Goal: Task Accomplishment & Management: Use online tool/utility

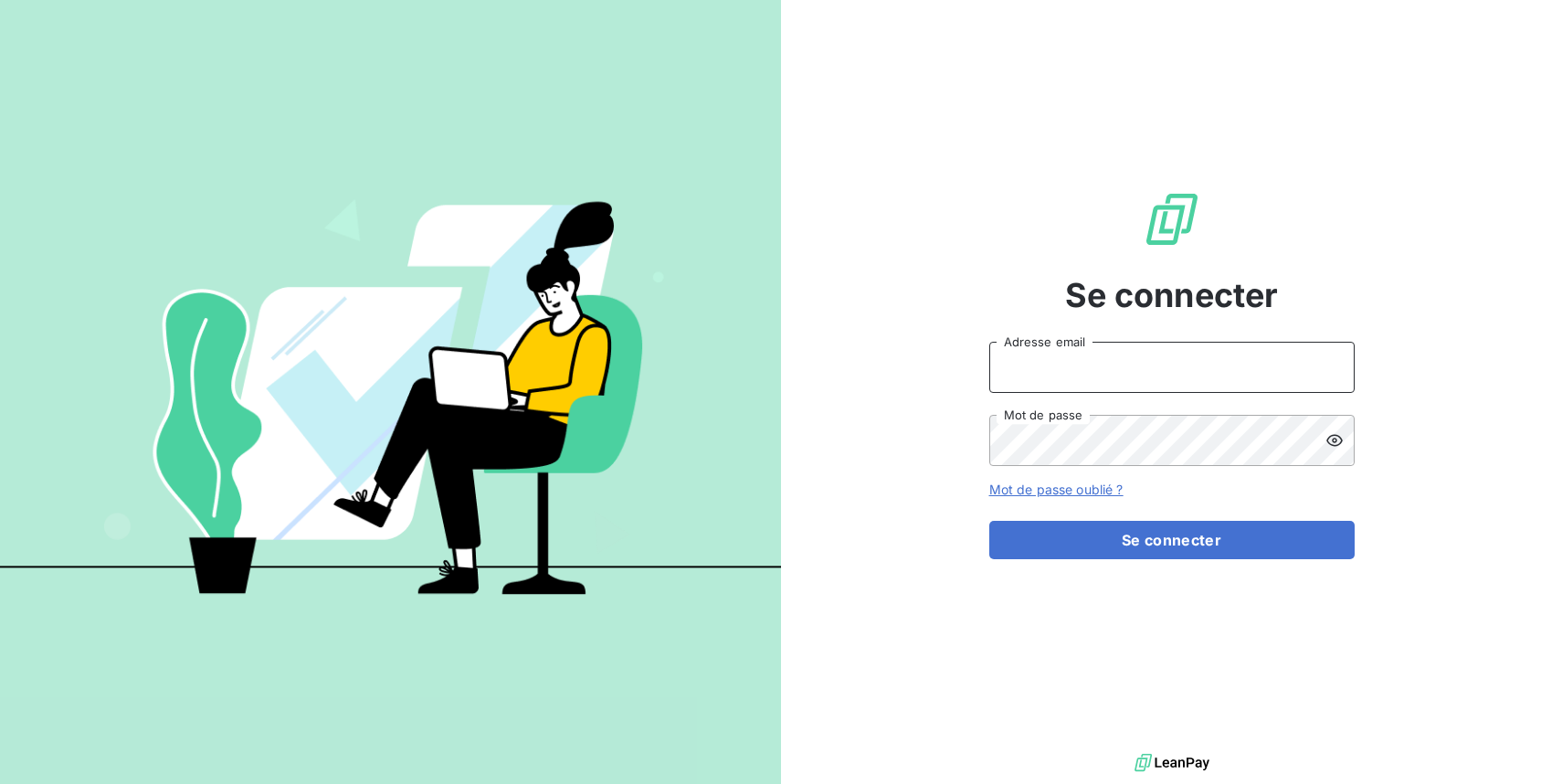
click at [1160, 383] on input "Adresse email" at bounding box center [1171, 367] width 365 height 51
type input "[EMAIL_ADDRESS][DOMAIN_NAME]"
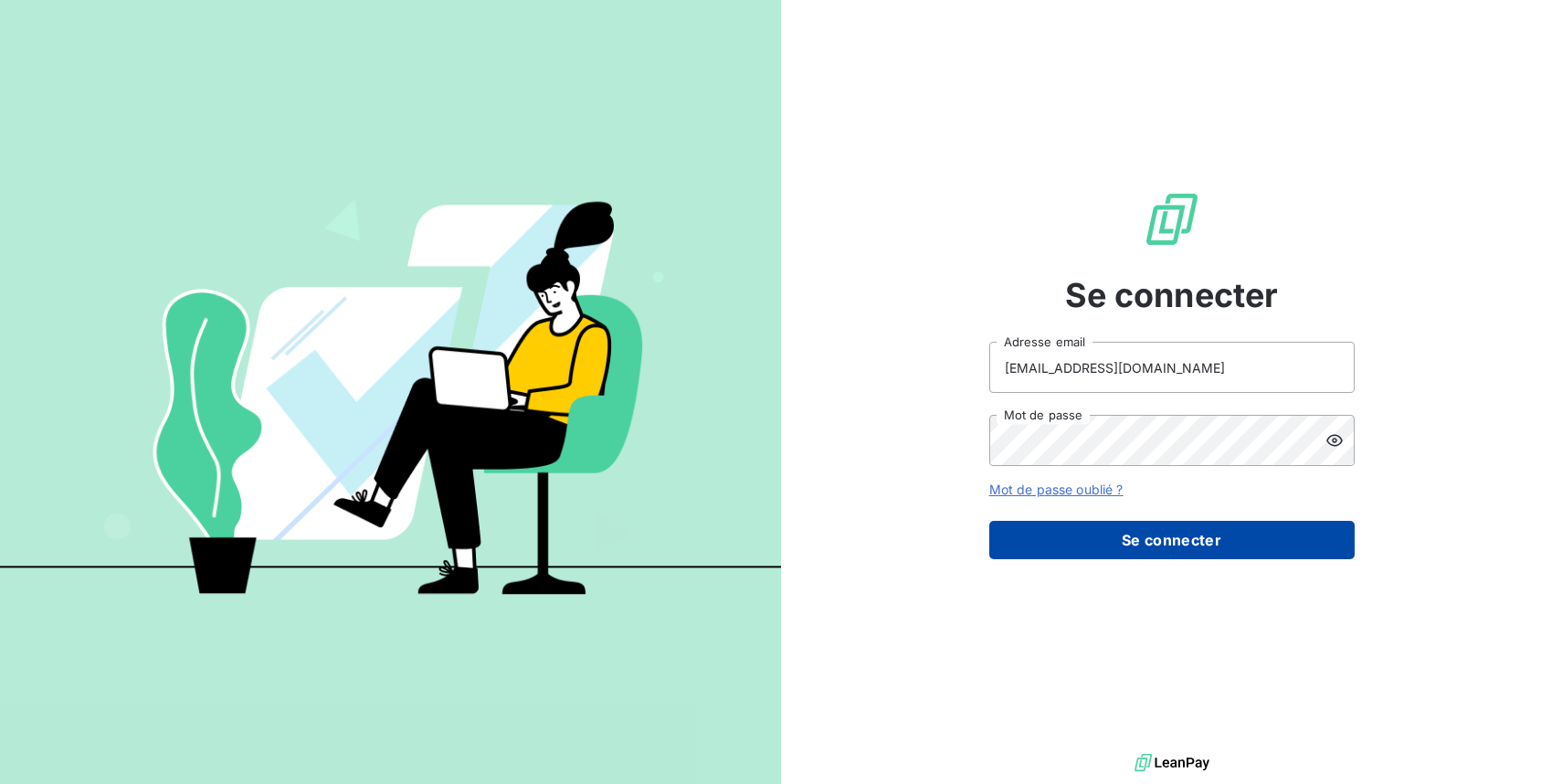
click at [1221, 541] on button "Se connecter" at bounding box center [1171, 539] width 365 height 38
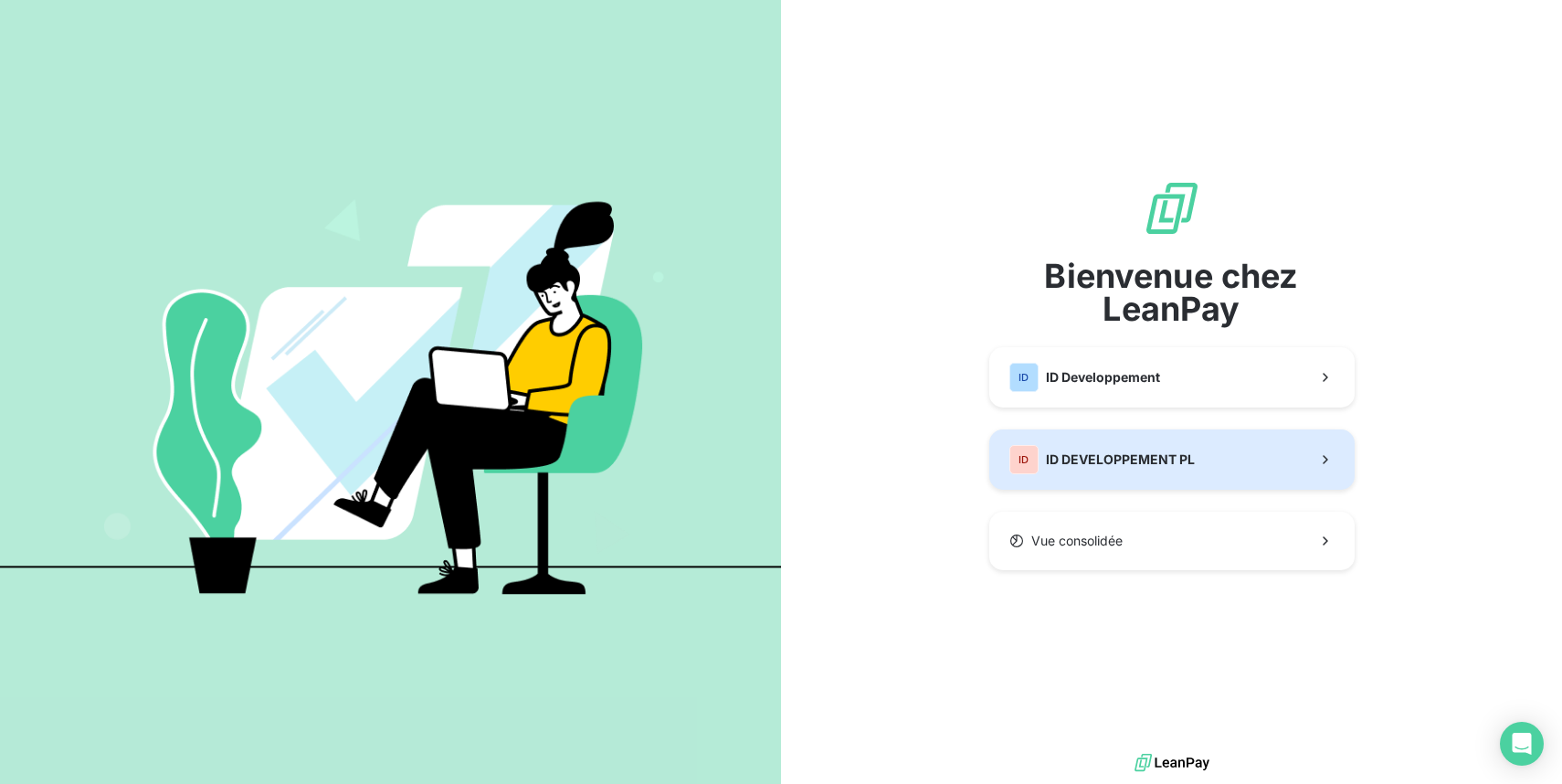
click at [1213, 483] on button "ID ID DEVELOPPEMENT PL" at bounding box center [1171, 460] width 365 height 61
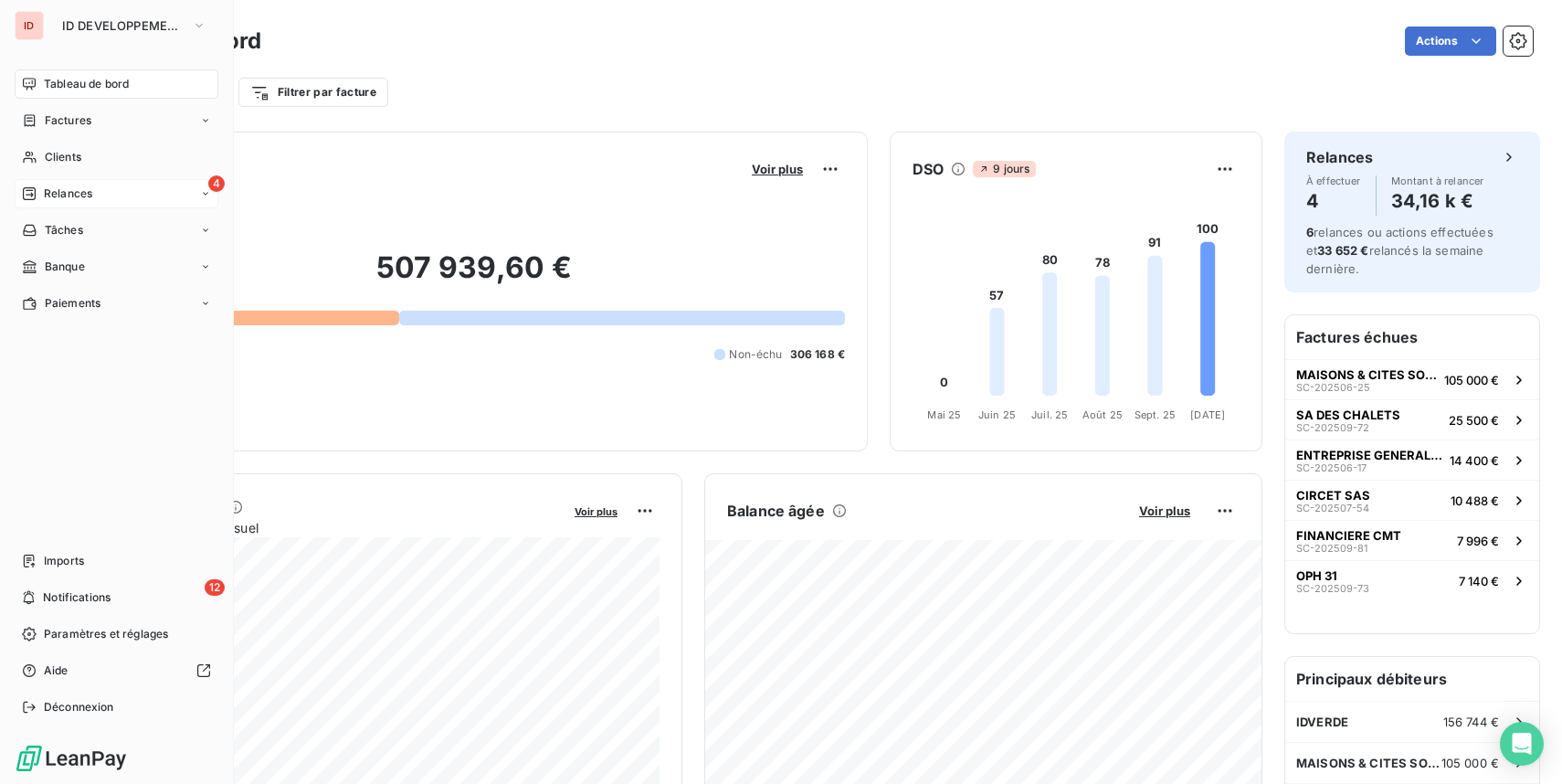
click at [38, 187] on div "Relances" at bounding box center [57, 193] width 70 height 16
click at [79, 229] on span "À effectuer" at bounding box center [73, 229] width 60 height 16
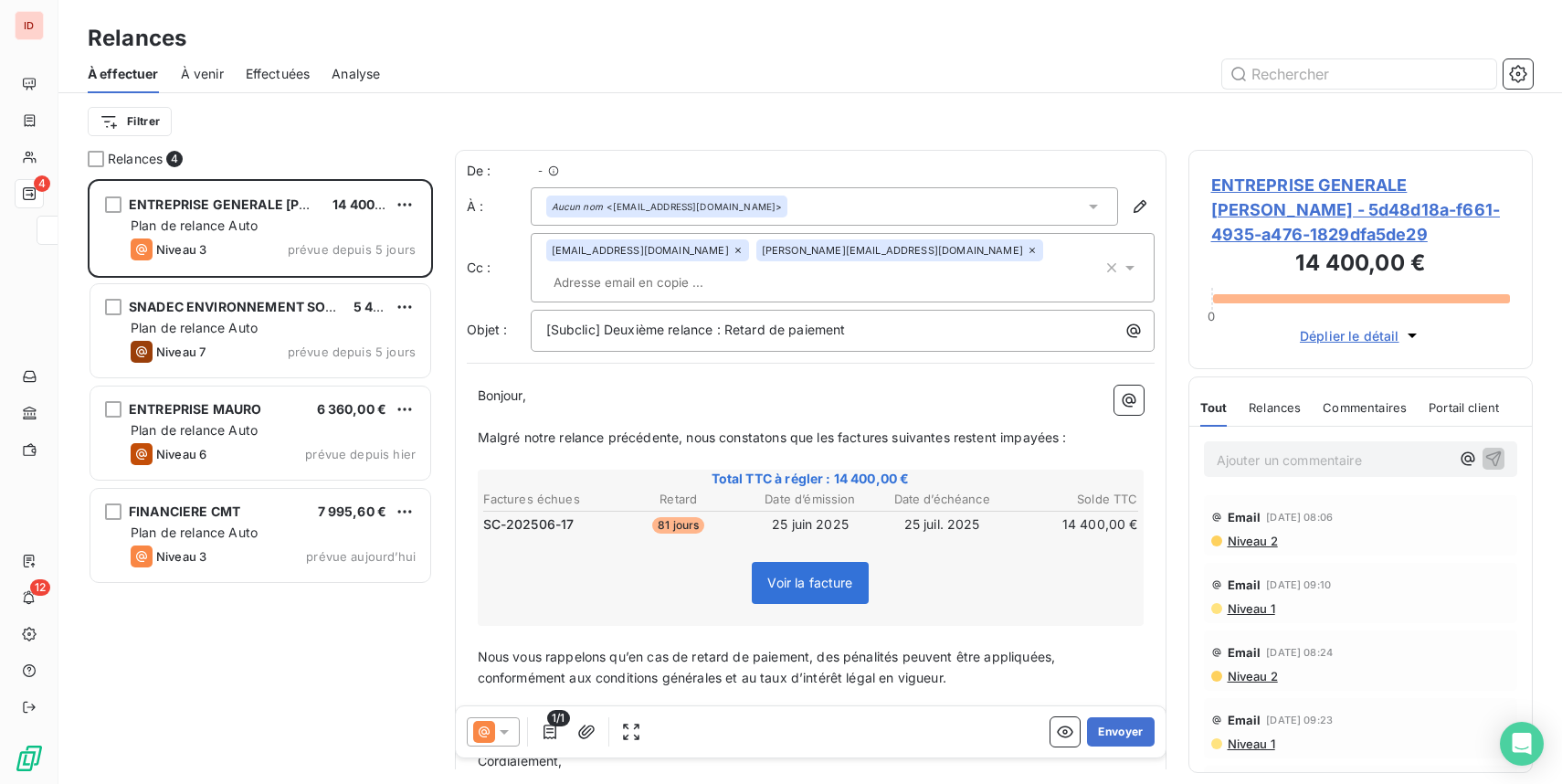
scroll to position [605, 344]
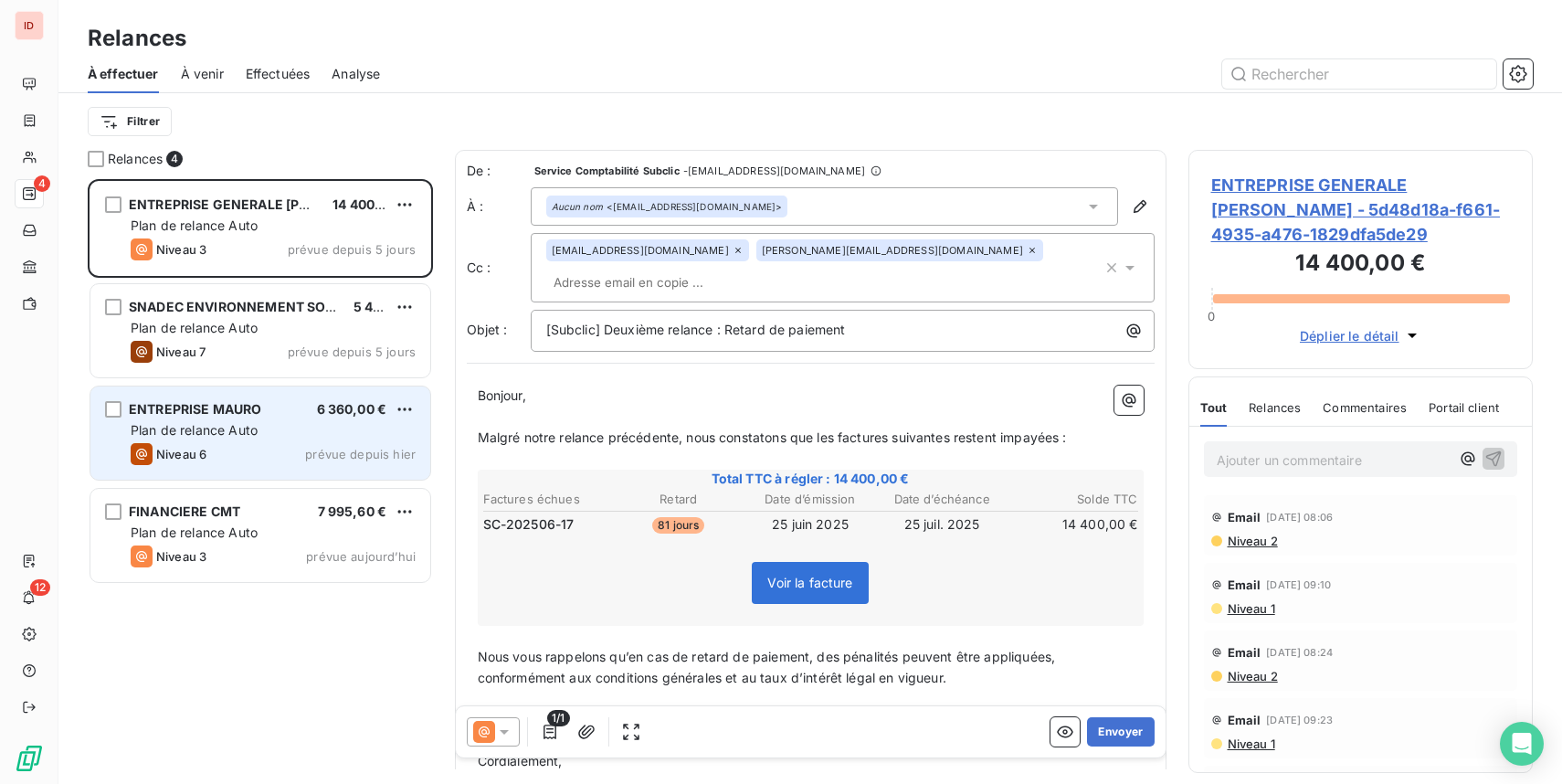
click at [298, 415] on div "ENTREPRISE MAURO 6 360,00 €" at bounding box center [273, 409] width 285 height 16
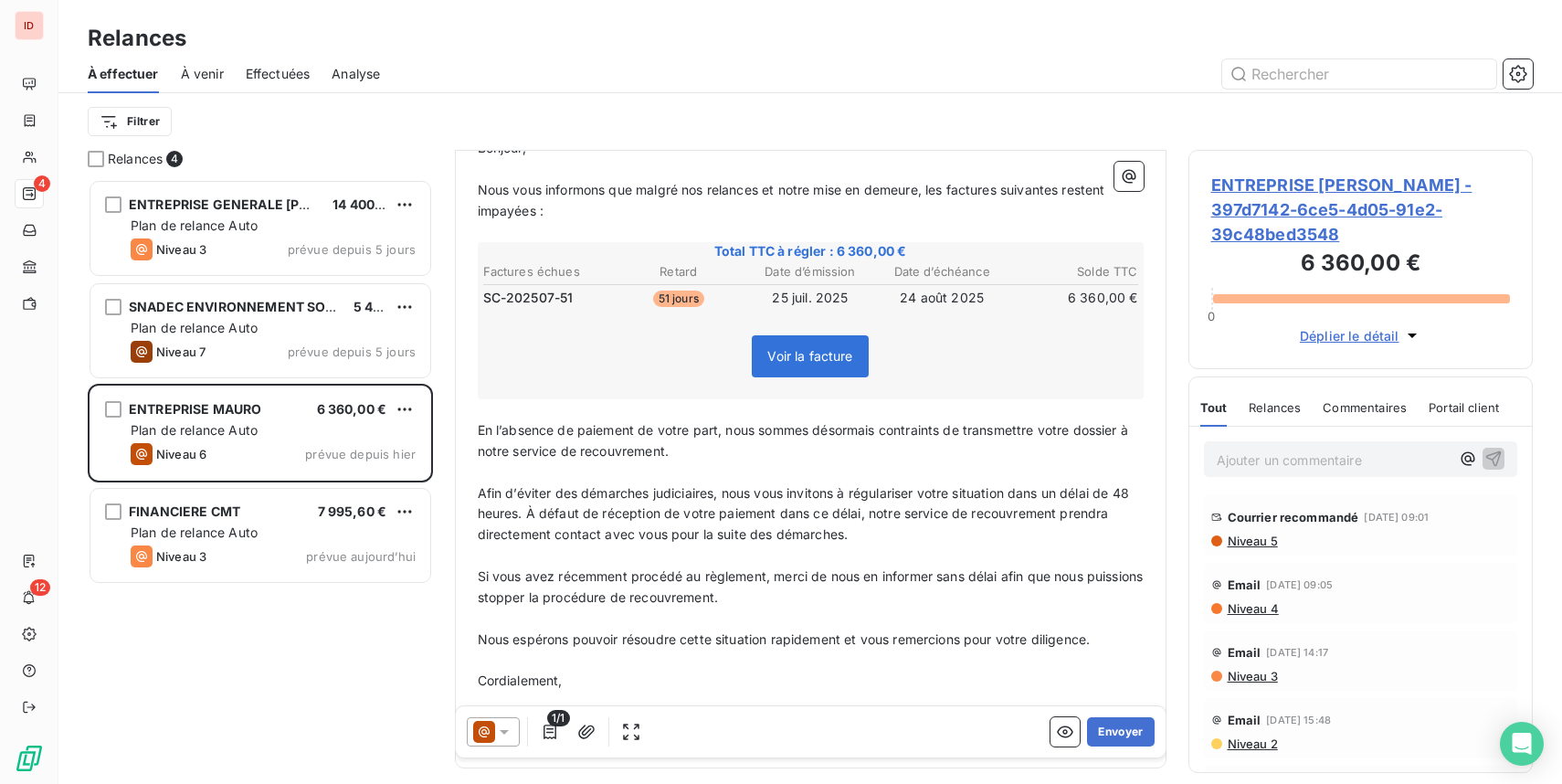
scroll to position [322, 0]
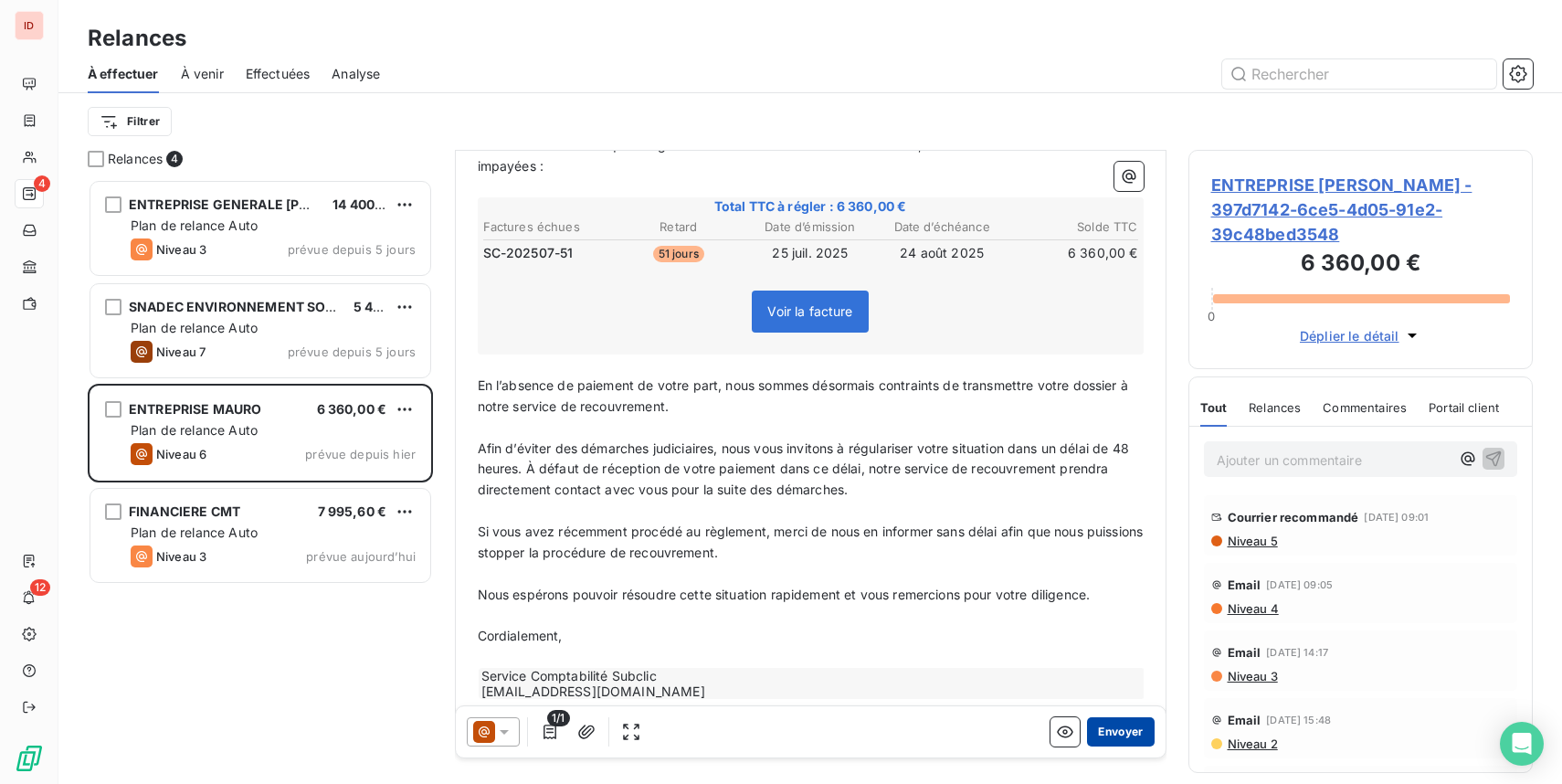
click at [1128, 736] on button "Envoyer" at bounding box center [1120, 731] width 66 height 29
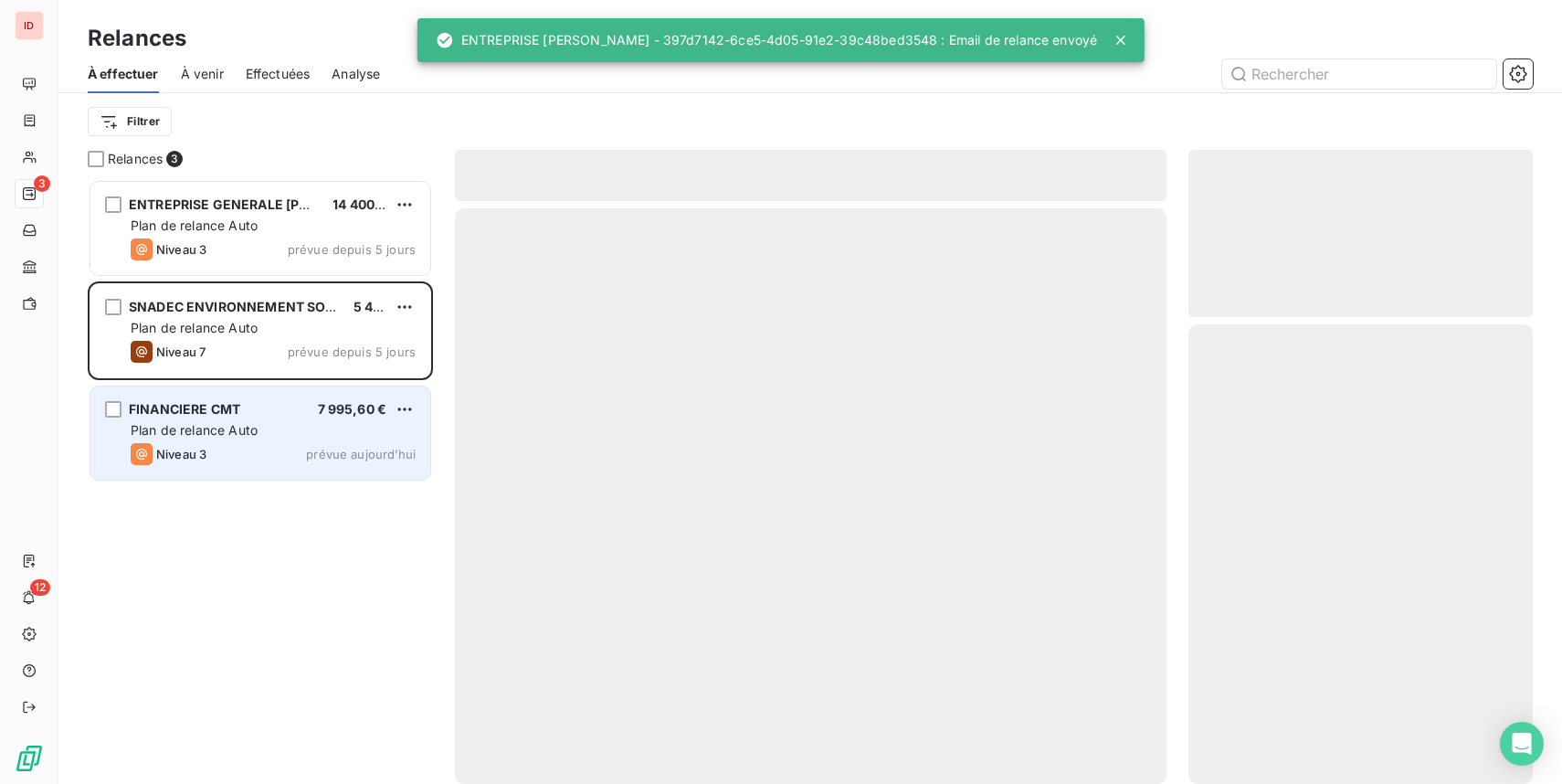
click at [338, 423] on div "Plan de relance Auto" at bounding box center [273, 429] width 285 height 18
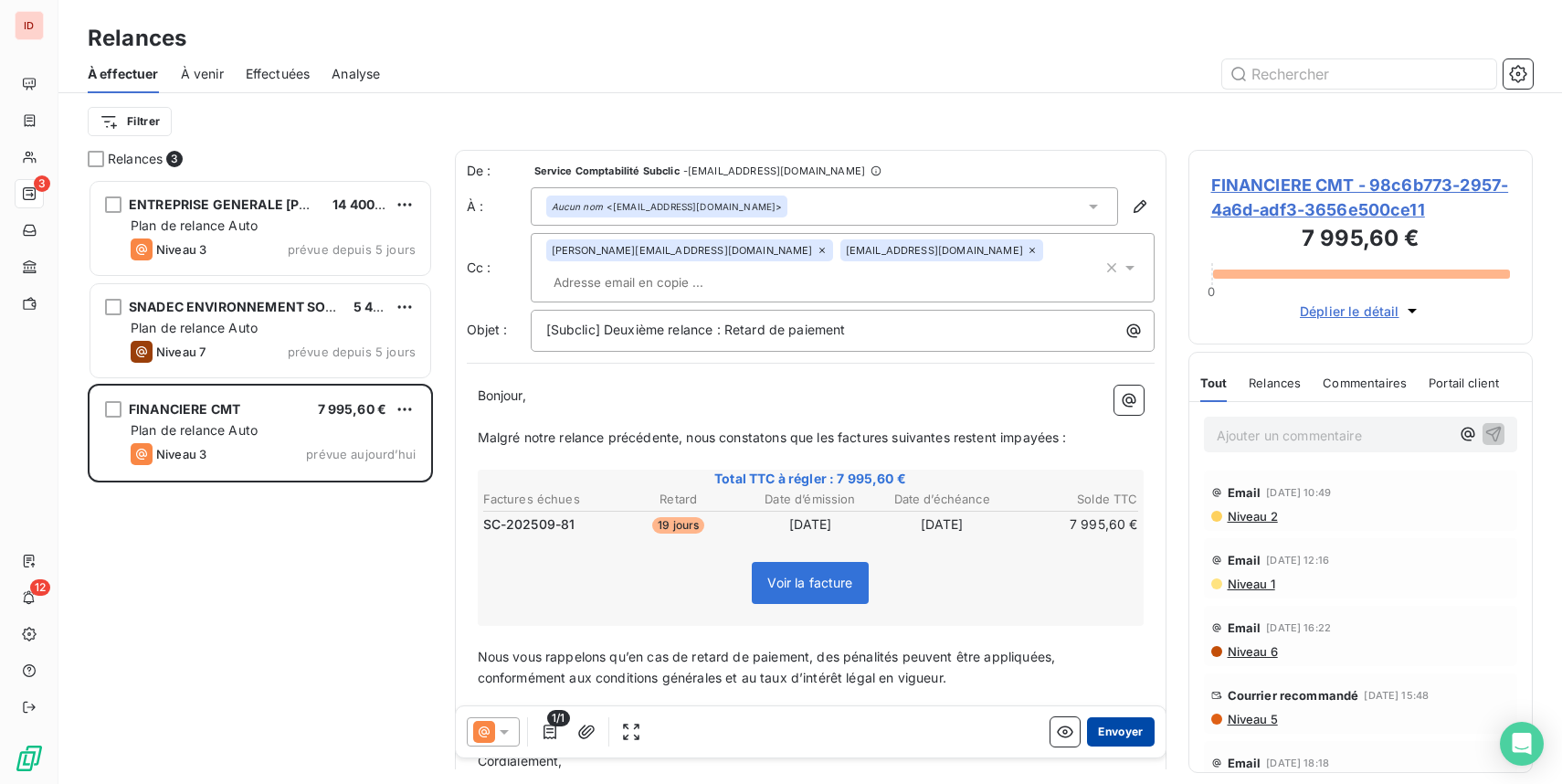
click at [1116, 732] on button "Envoyer" at bounding box center [1120, 731] width 66 height 29
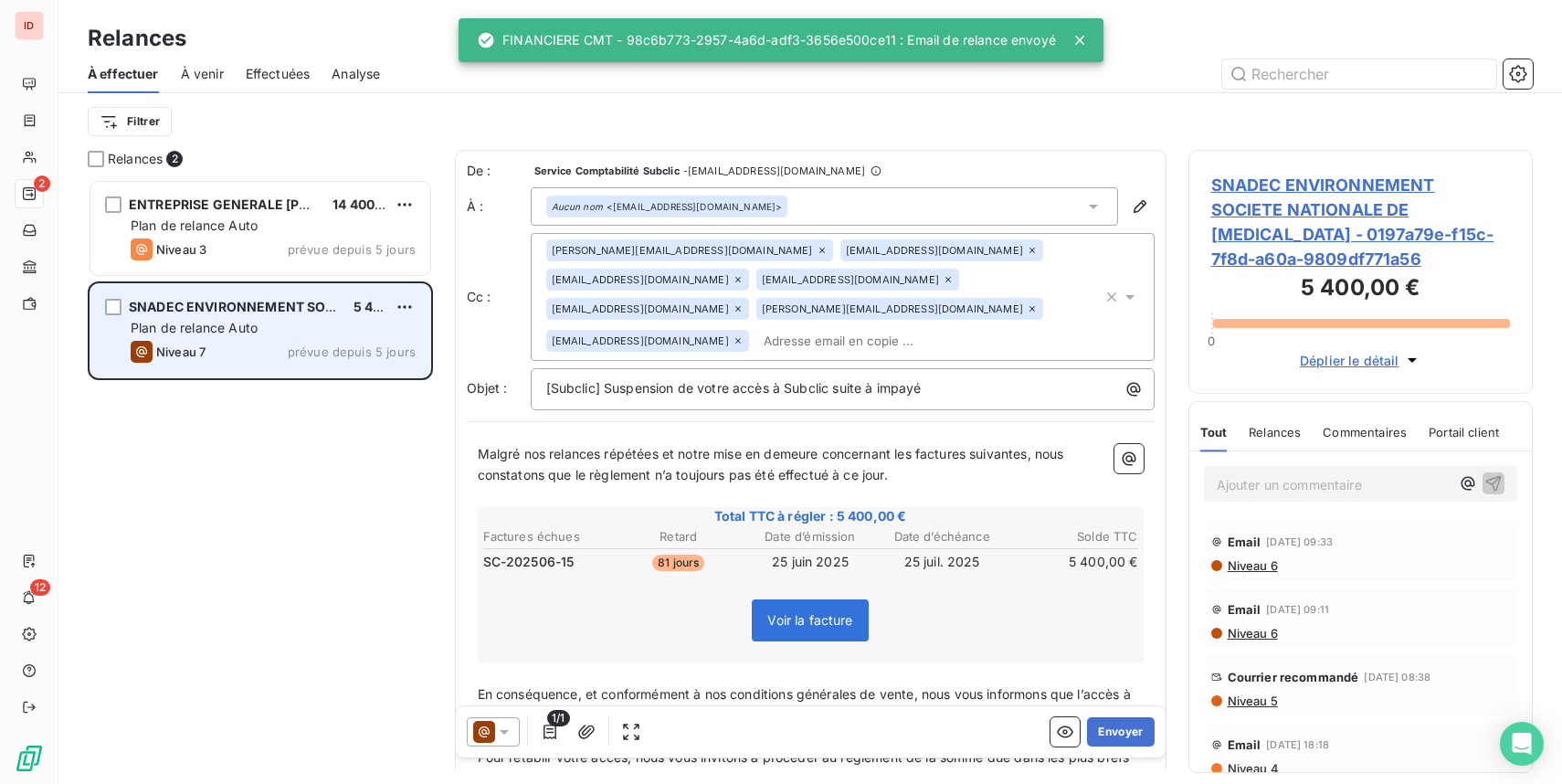
click at [287, 319] on div "Plan de relance Auto" at bounding box center [273, 327] width 285 height 18
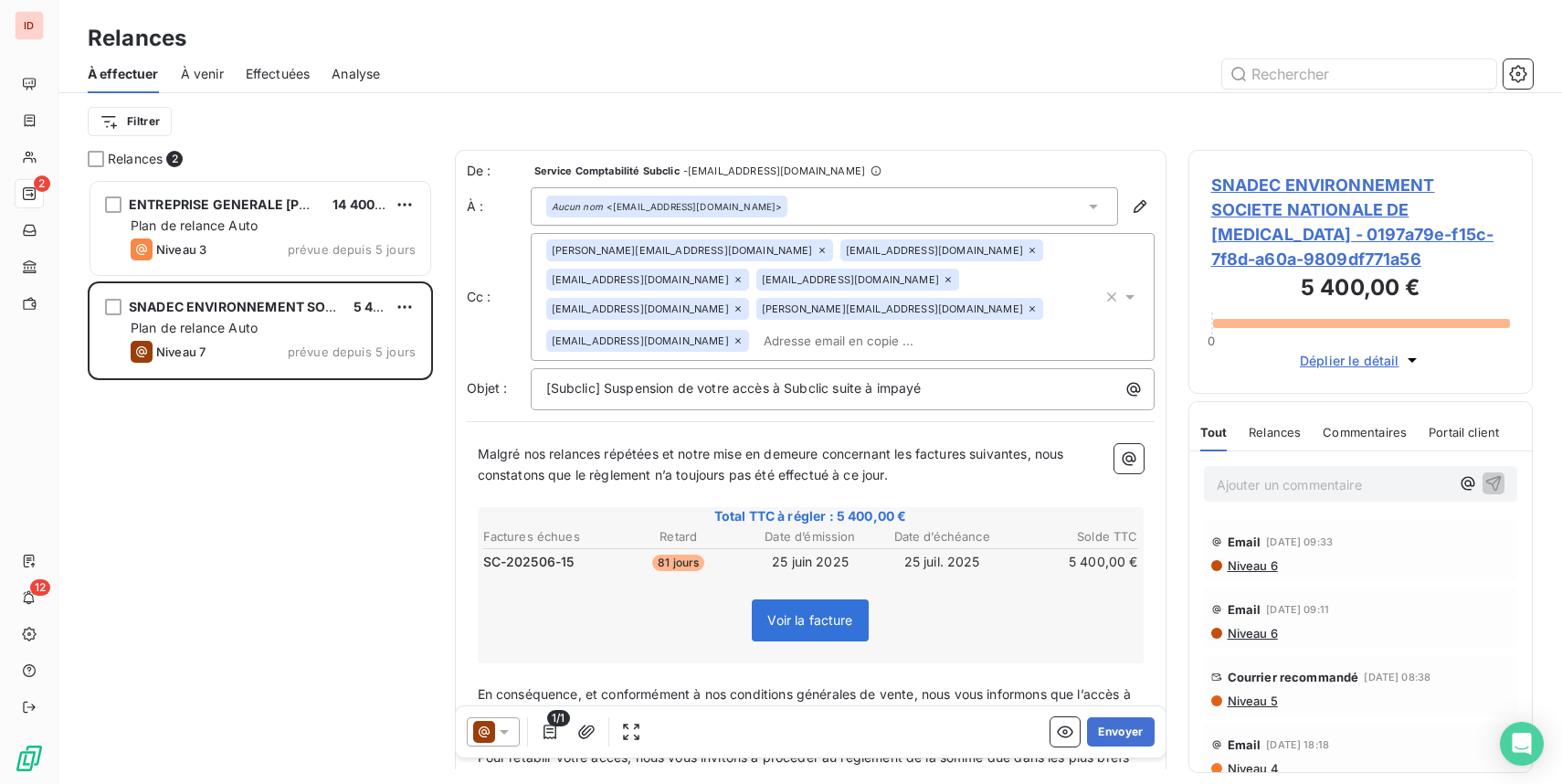
click at [512, 733] on icon at bounding box center [504, 731] width 18 height 18
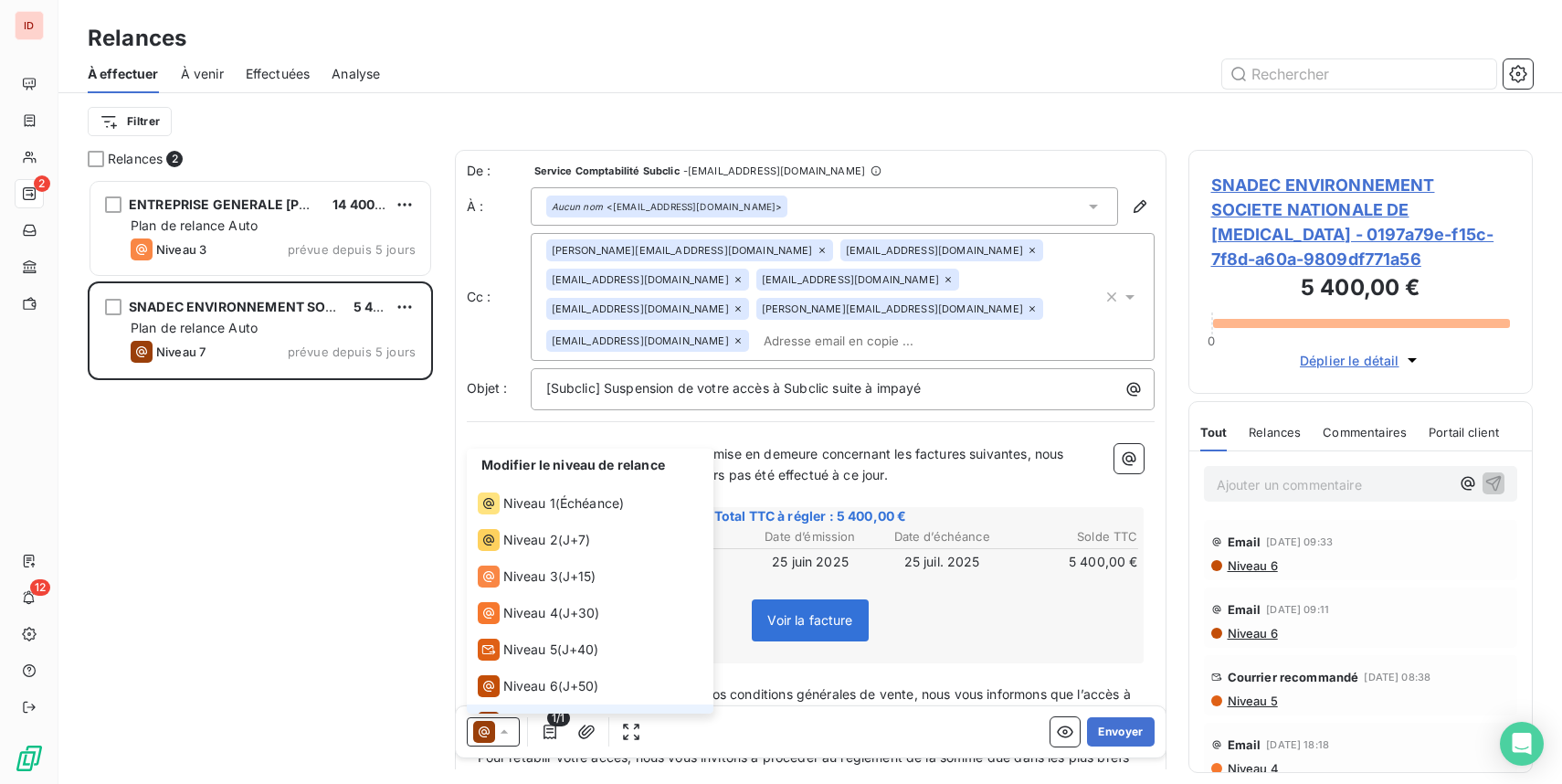
scroll to position [27, 0]
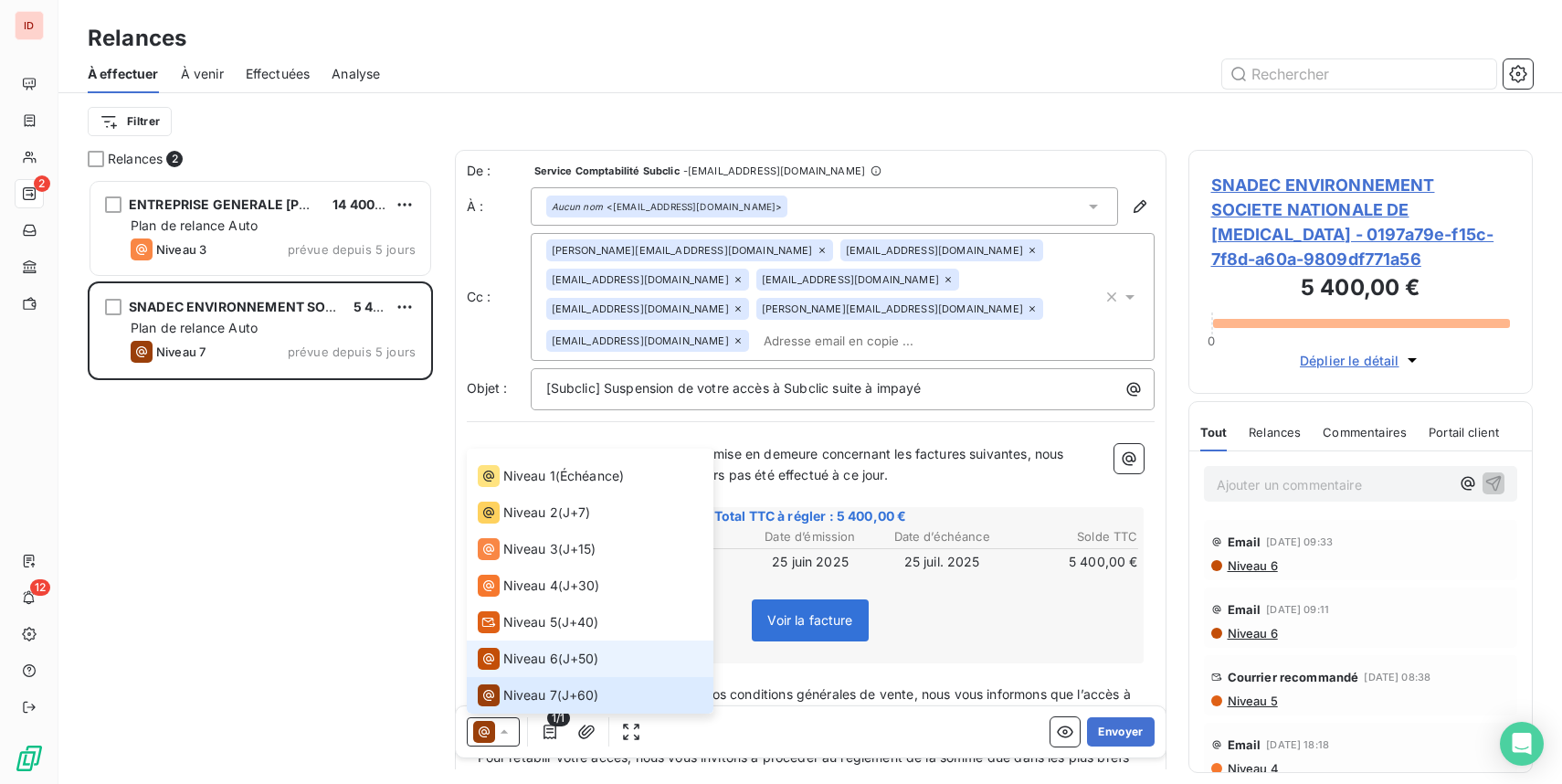
click at [563, 652] on div "Niveau 6 ( J+50 )" at bounding box center [539, 658] width 121 height 22
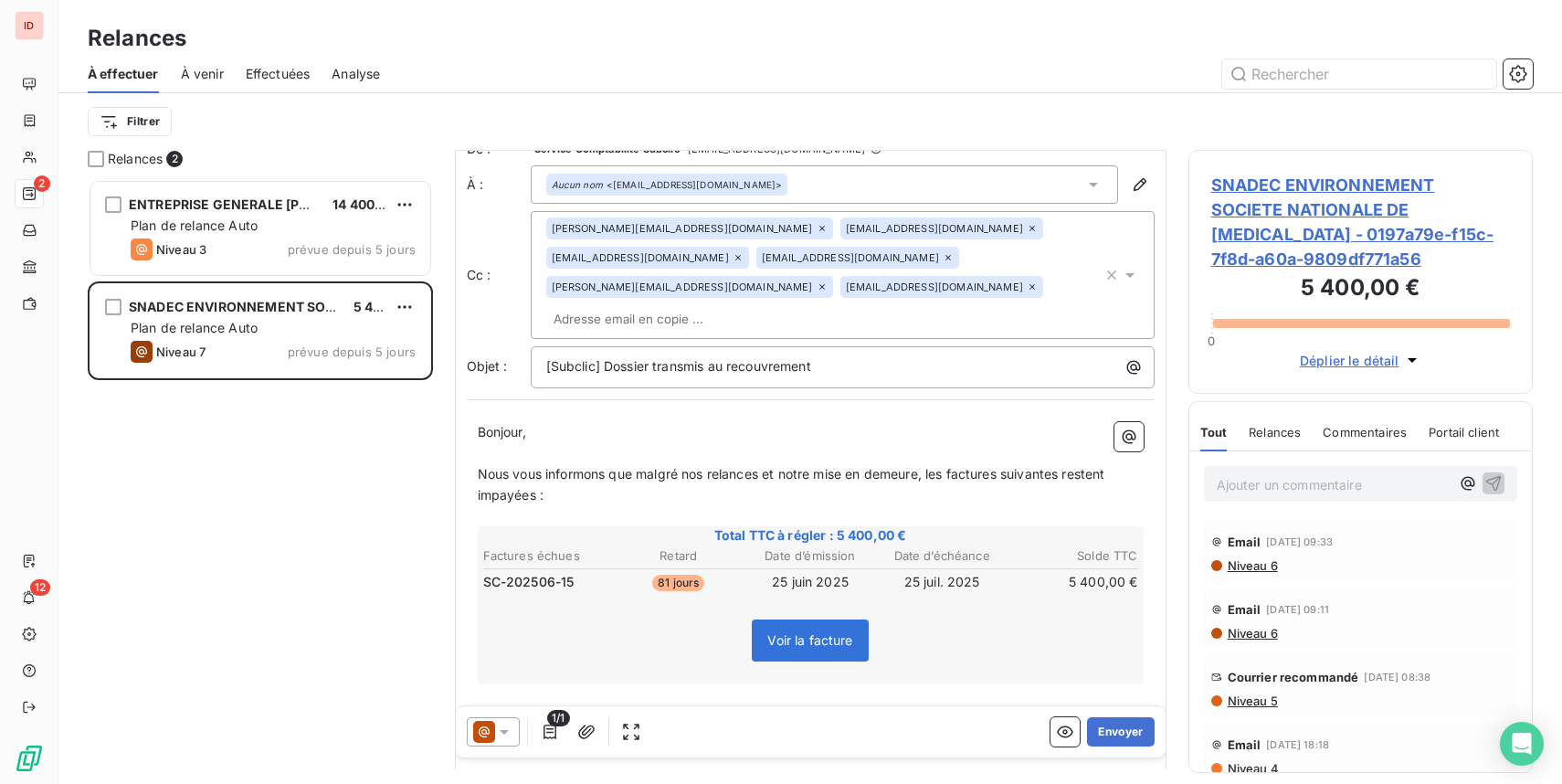
scroll to position [30, 0]
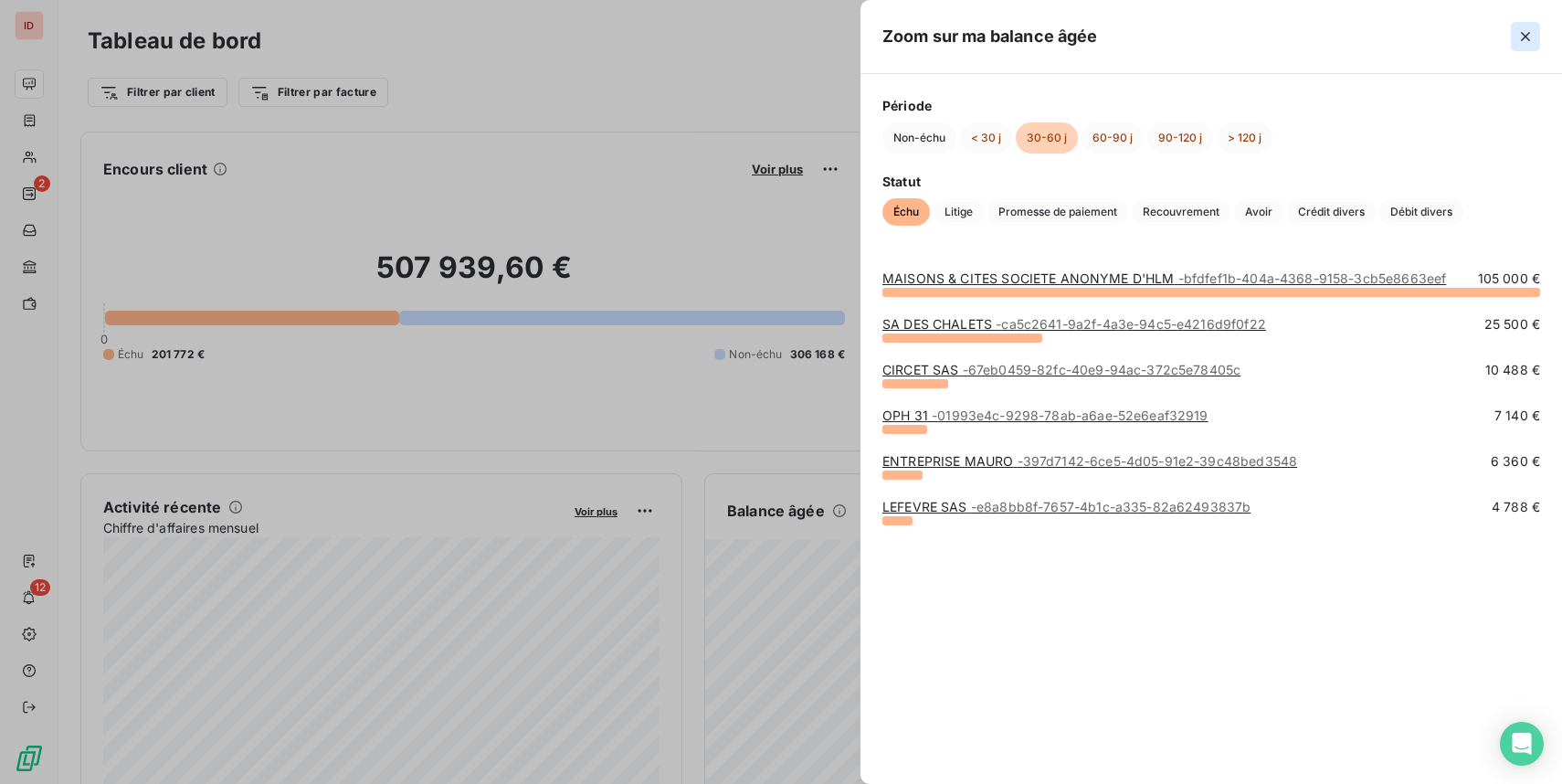
click at [1539, 28] on button "button" at bounding box center [1526, 36] width 29 height 29
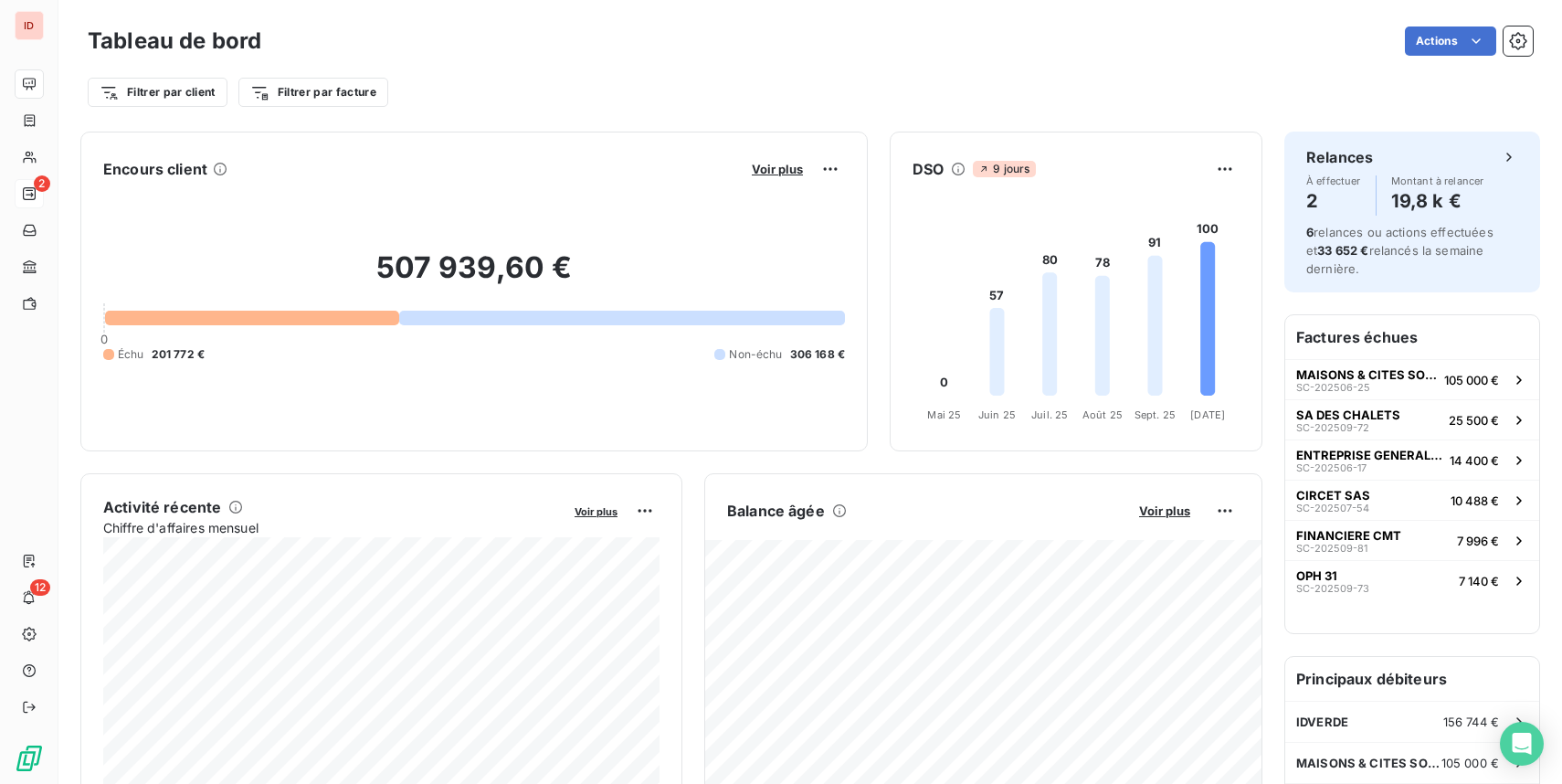
click at [29, 193] on icon at bounding box center [28, 193] width 12 height 12
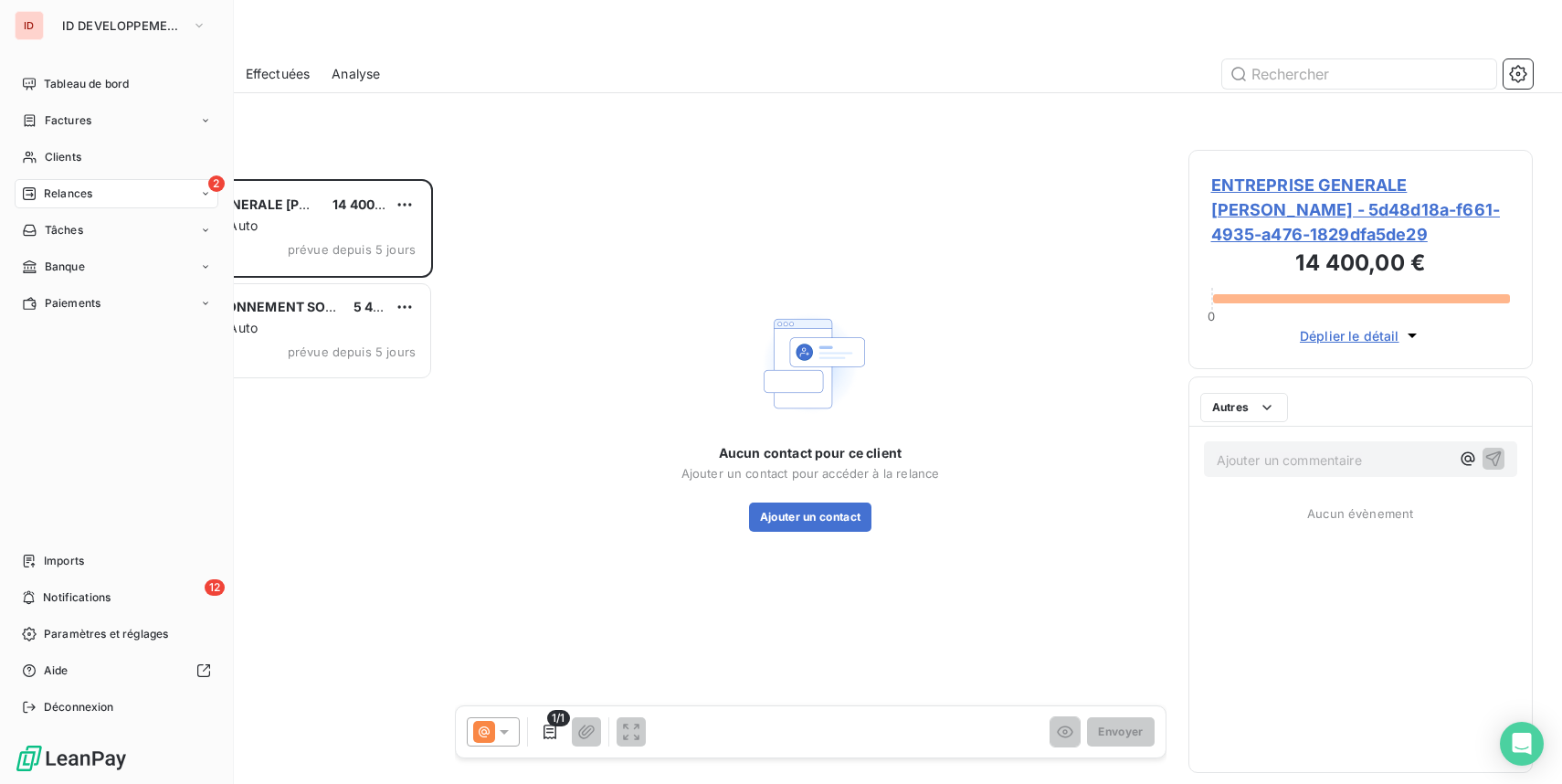
scroll to position [605, 344]
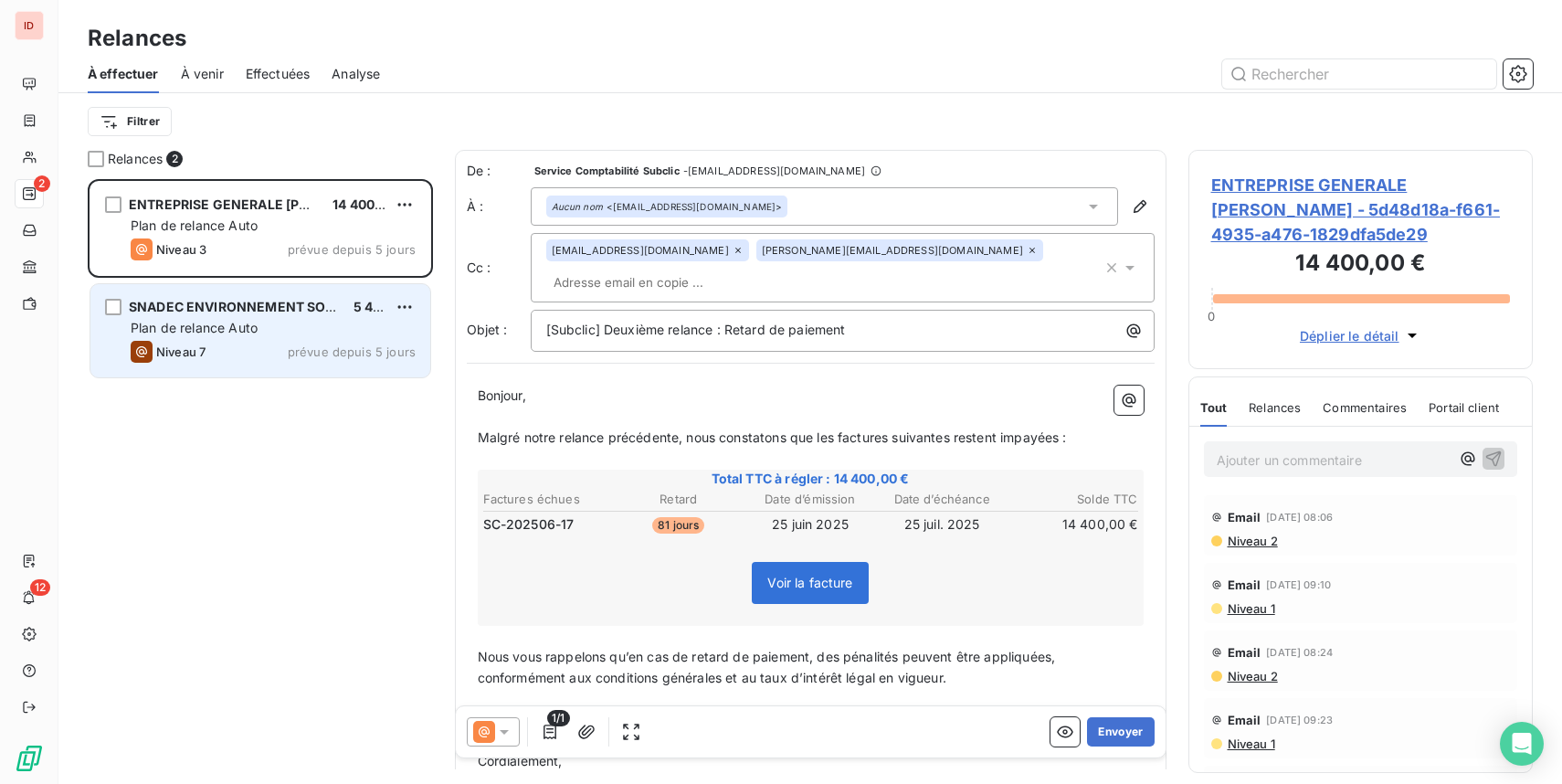
click at [279, 340] on div "Niveau 7 prévue depuis 5 jours" at bounding box center [273, 351] width 285 height 22
